Goal: Information Seeking & Learning: Learn about a topic

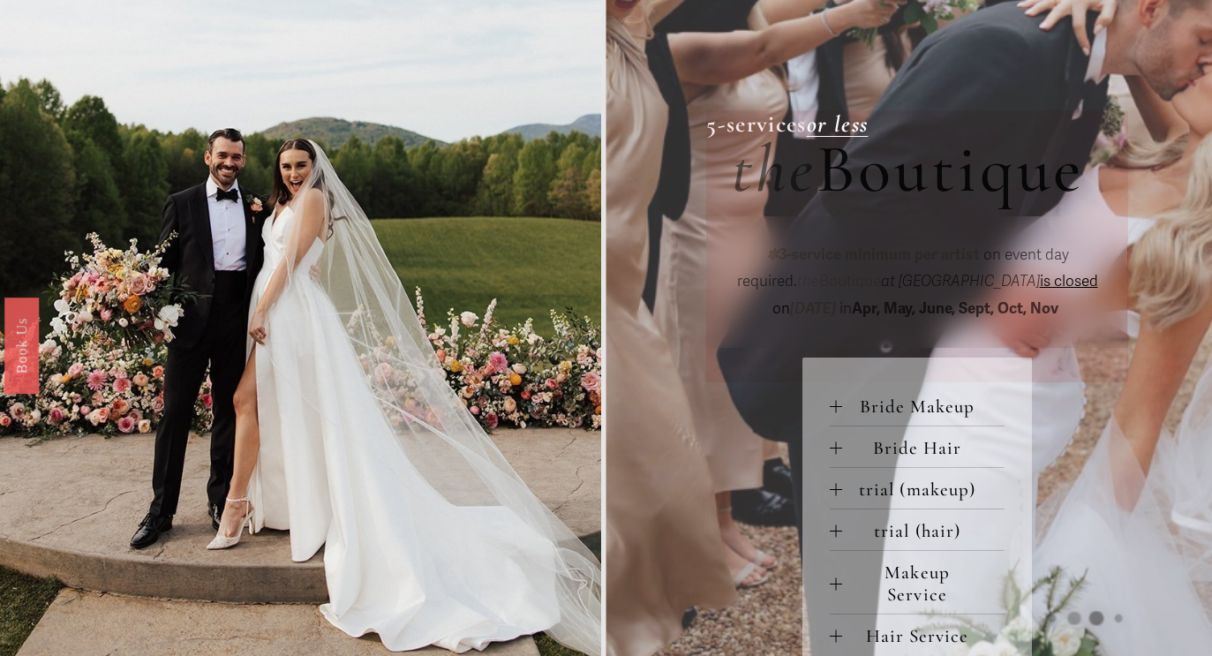
scroll to position [524, 0]
click at [915, 399] on span "Bride Makeup" at bounding box center [923, 407] width 162 height 22
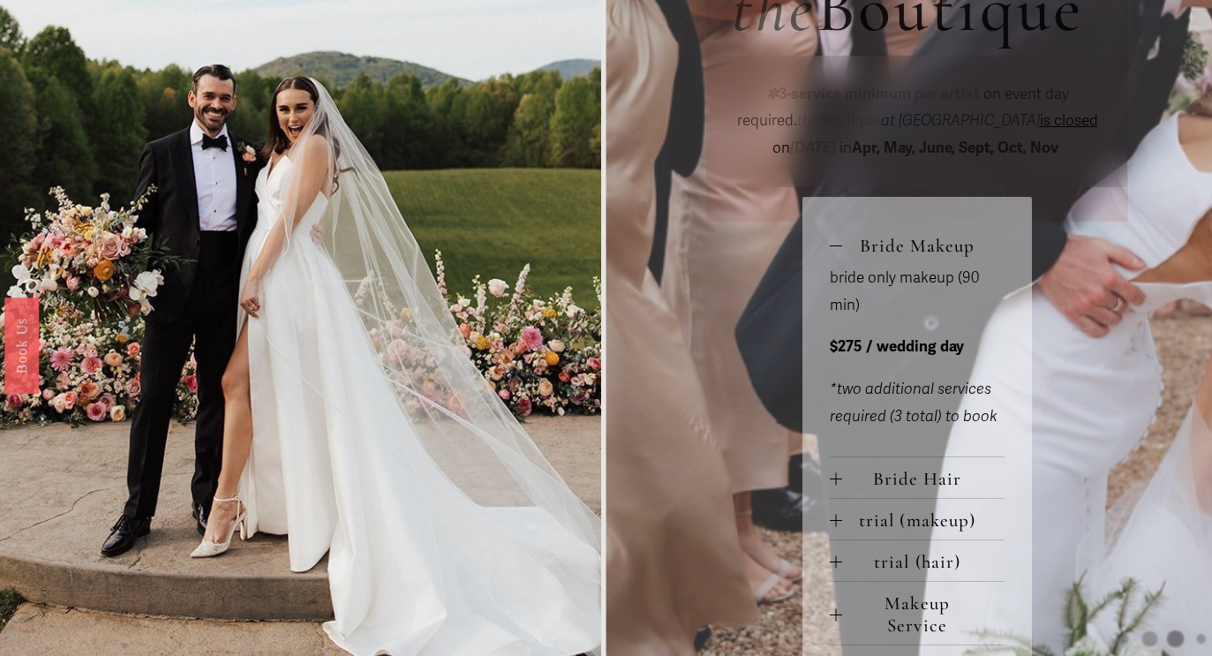
scroll to position [689, 0]
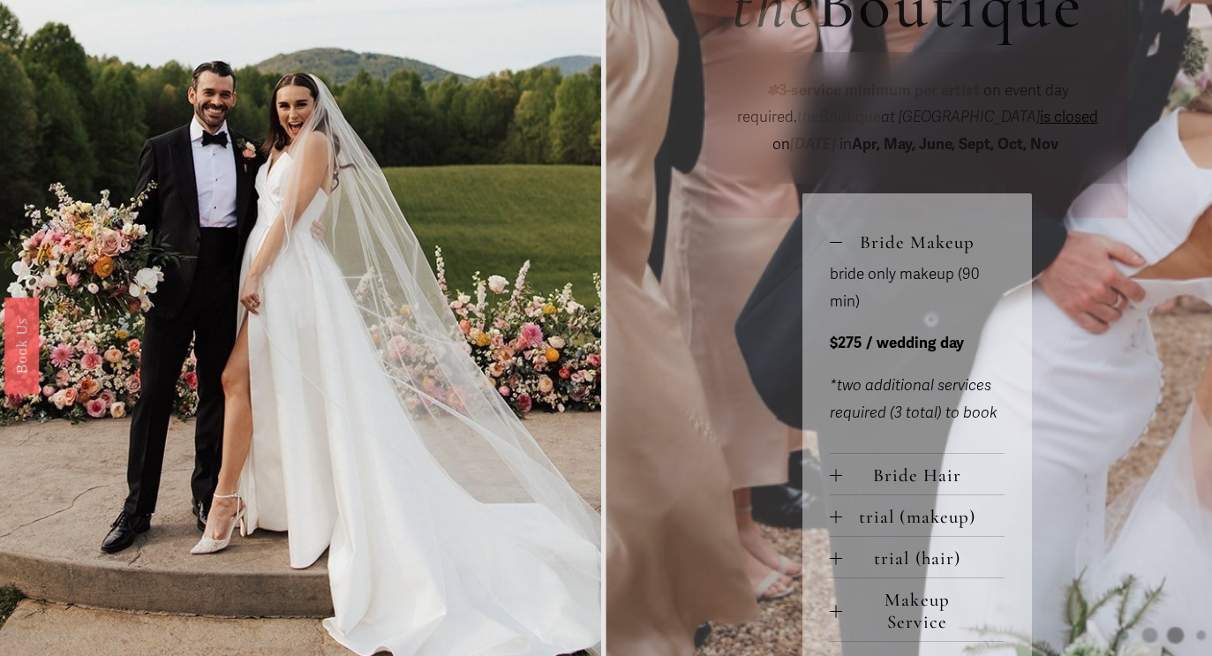
click at [923, 469] on span "Bride Hair" at bounding box center [923, 475] width 162 height 22
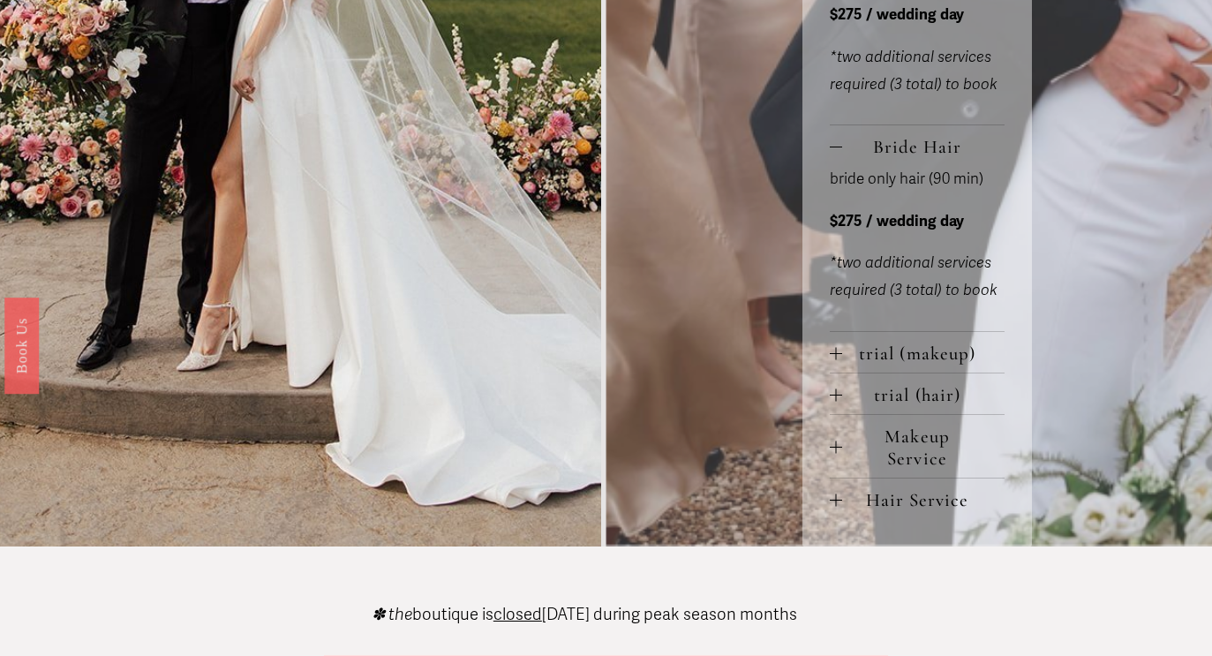
scroll to position [1019, 0]
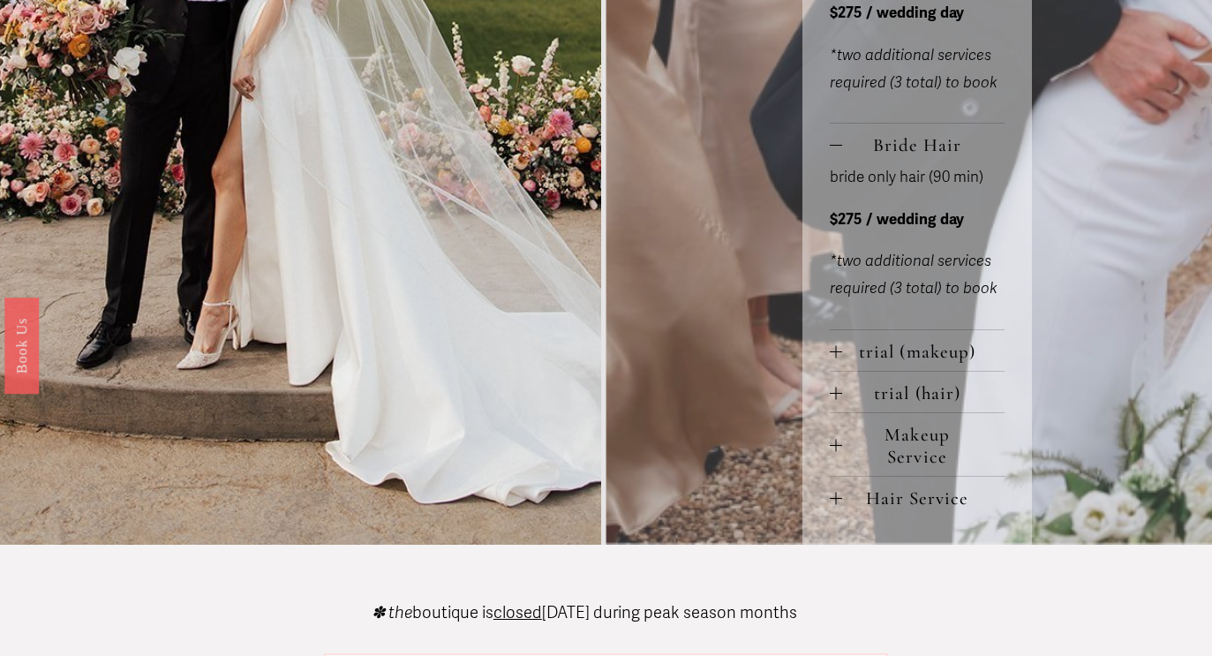
click at [920, 449] on span "Makeup Service" at bounding box center [923, 446] width 162 height 44
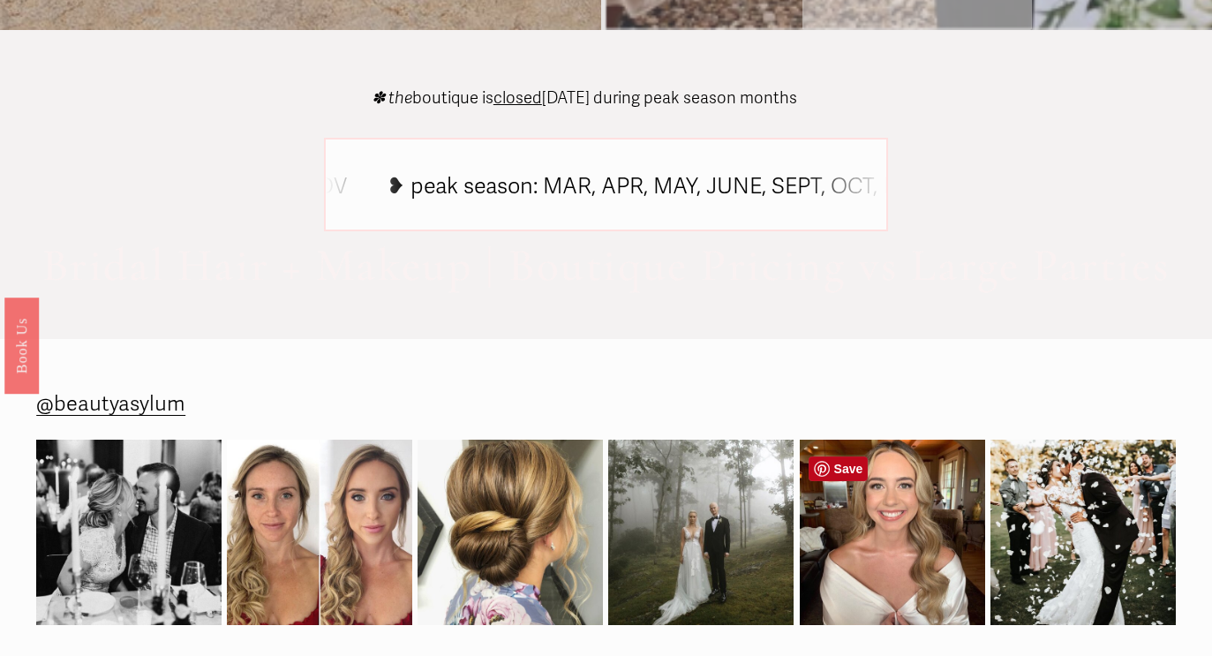
scroll to position [1890, 0]
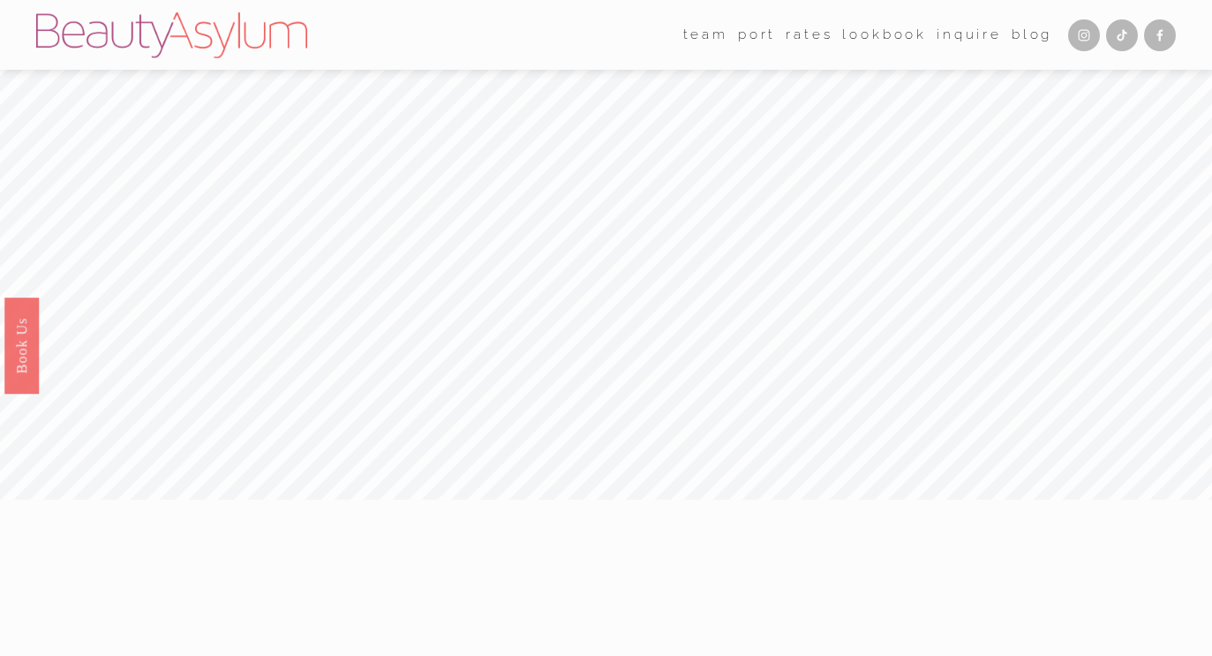
click at [803, 30] on link "Rates" at bounding box center [809, 34] width 47 height 27
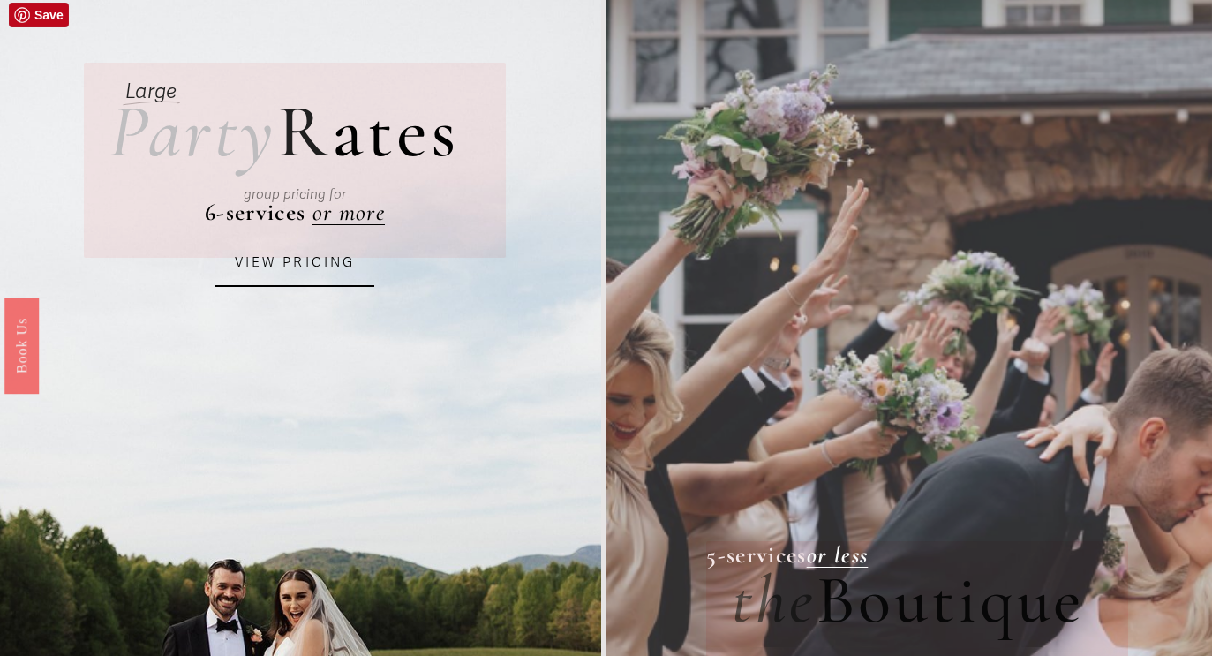
scroll to position [100, 0]
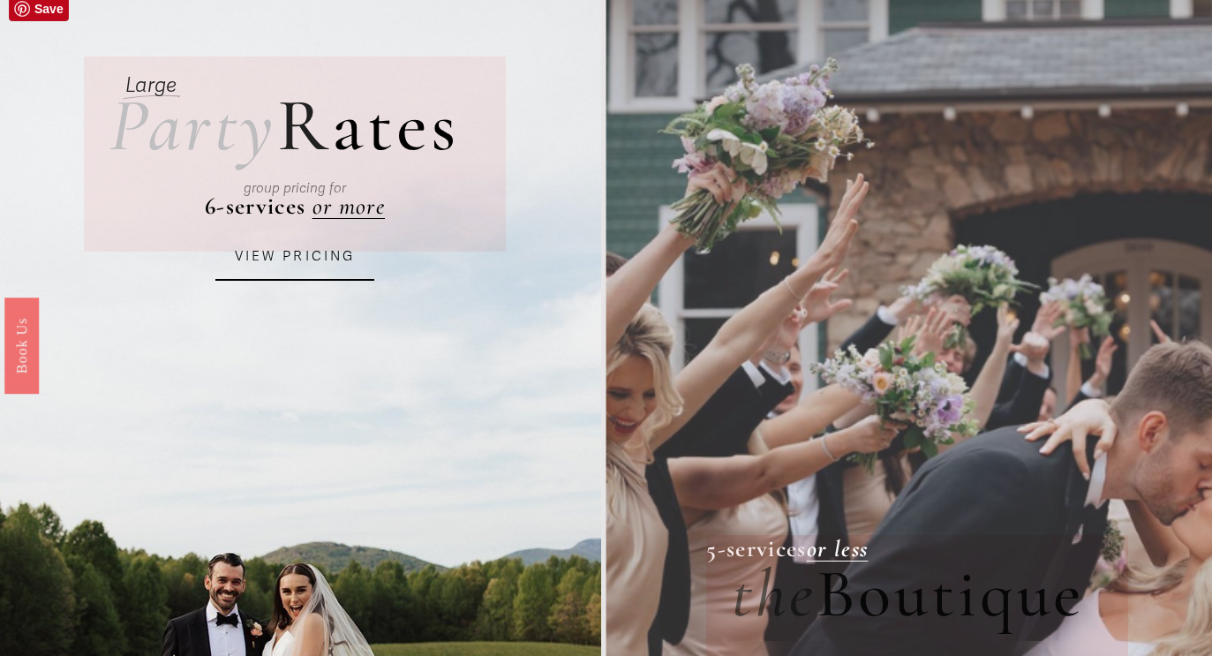
click at [313, 257] on link "VIEW PRICING" at bounding box center [294, 257] width 159 height 48
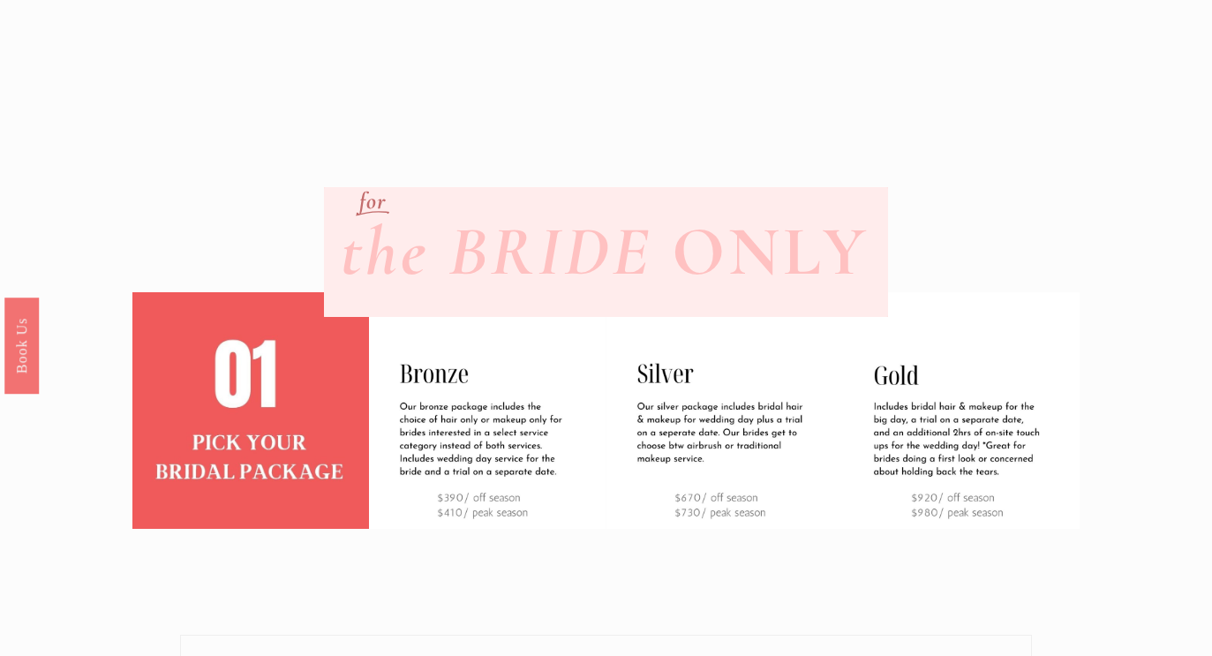
scroll to position [382, 0]
